Goal: Task Accomplishment & Management: Complete application form

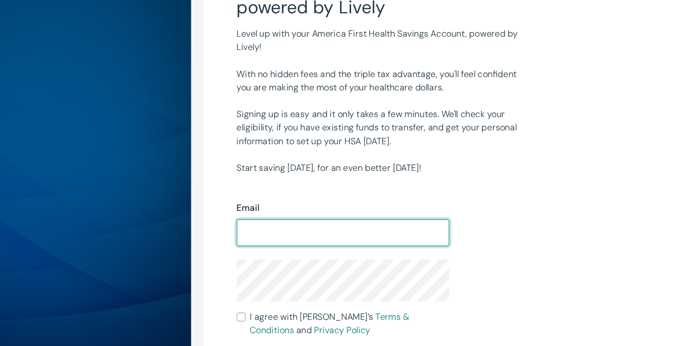
scroll to position [67, 0]
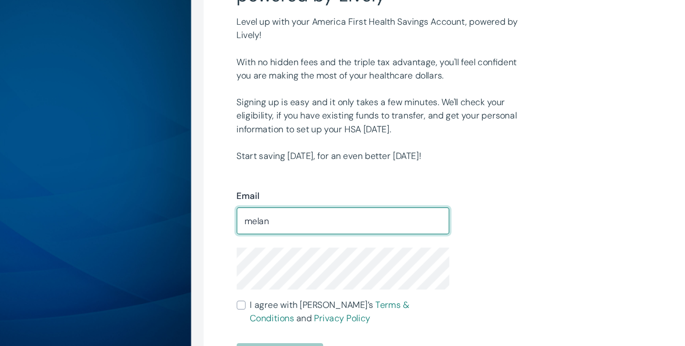
type input "[EMAIL_ADDRESS][DOMAIN_NAME]"
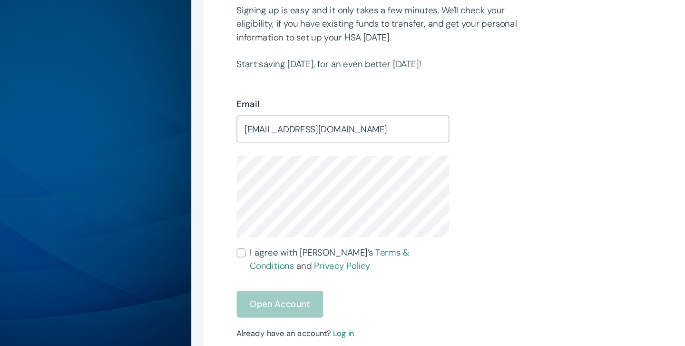
scroll to position [146, 0]
click at [287, 265] on input "I agree with Lively’s Terms & Conditions and Privacy Policy" at bounding box center [286, 265] width 8 height 8
checkbox input "true"
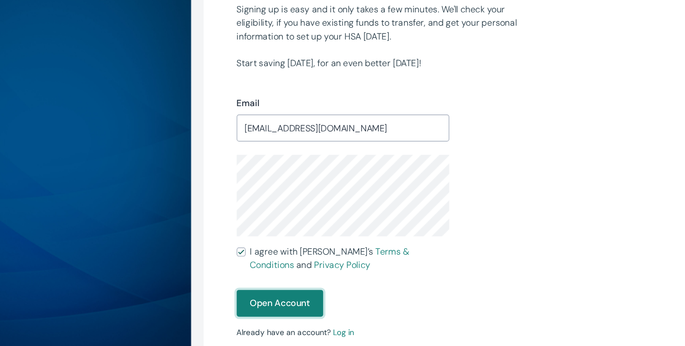
click at [315, 310] on button "Open Account" at bounding box center [319, 308] width 74 height 23
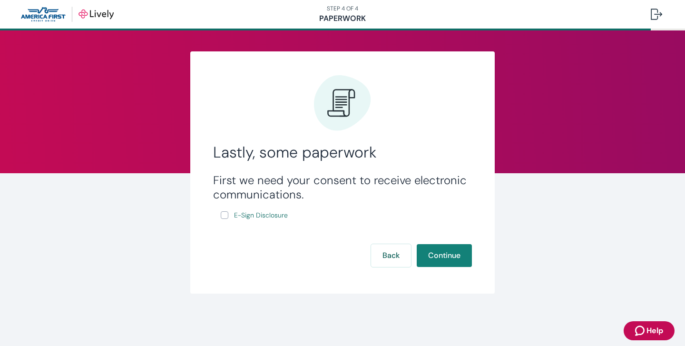
click at [222, 214] on input "E-Sign Disclosure" at bounding box center [225, 215] width 8 height 8
checkbox input "true"
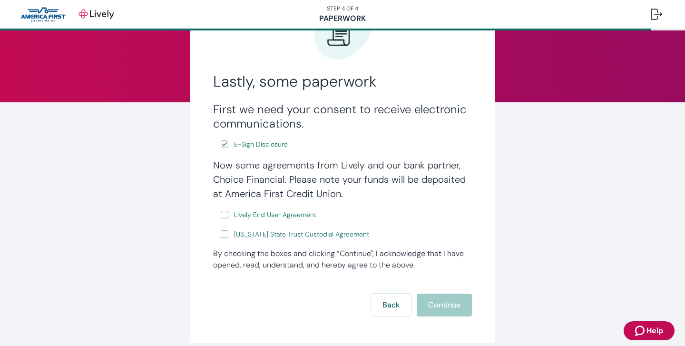
scroll to position [103, 0]
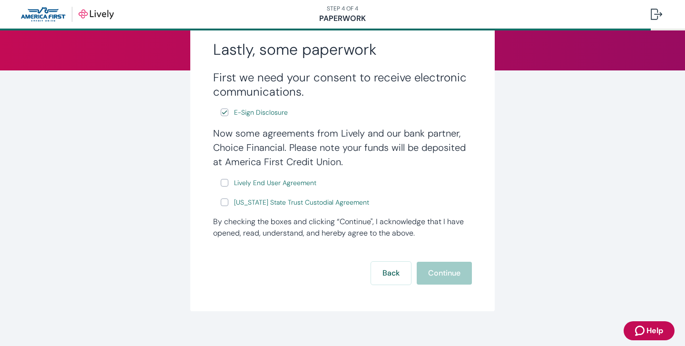
click at [223, 184] on input "Lively End User Agreement" at bounding box center [225, 183] width 8 height 8
checkbox input "true"
click at [223, 205] on input "[US_STATE] State Trust Custodial Agreement" at bounding box center [225, 202] width 8 height 8
checkbox input "true"
click at [431, 271] on button "Continue" at bounding box center [444, 273] width 55 height 23
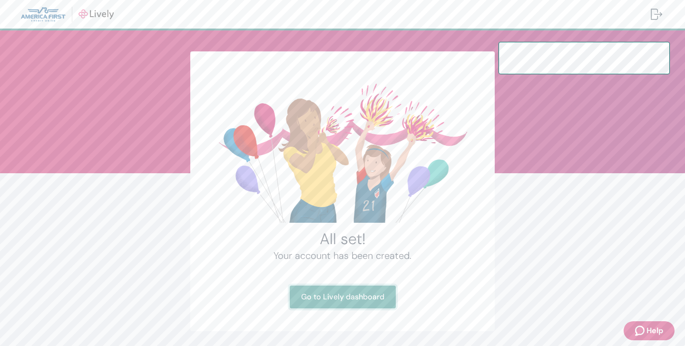
click at [336, 296] on link "Go to Lively dashboard" at bounding box center [343, 297] width 106 height 23
